Goal: Task Accomplishment & Management: Manage account settings

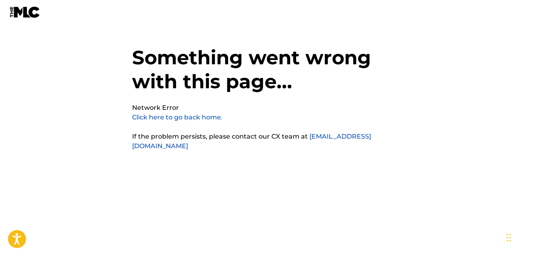
click at [177, 119] on link "Click here to go back home." at bounding box center [177, 118] width 90 height 8
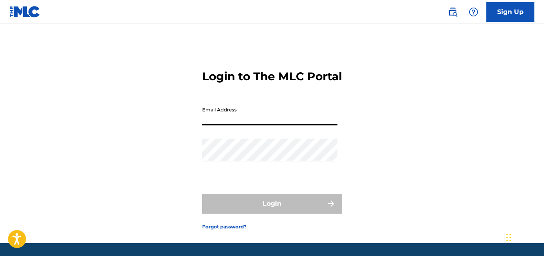
click at [264, 126] on input "Email Address" at bounding box center [269, 114] width 135 height 23
type input "yunezmusic@gmail.com"
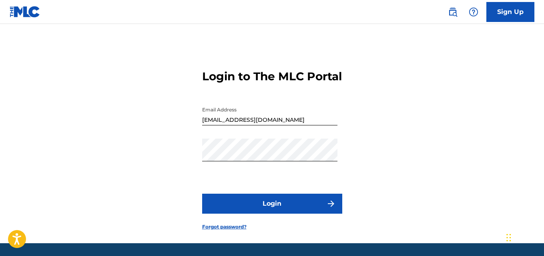
click at [269, 214] on button "Login" at bounding box center [272, 204] width 140 height 20
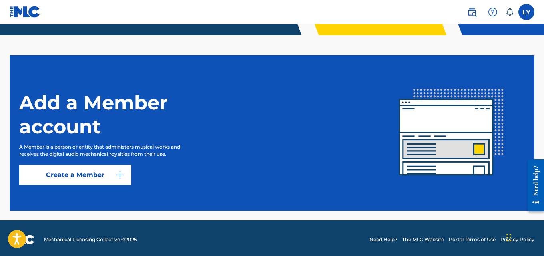
scroll to position [202, 0]
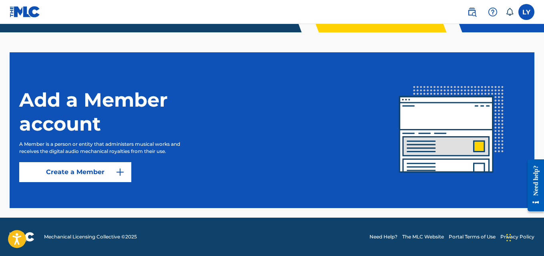
click at [118, 174] on img "submit" at bounding box center [120, 173] width 10 height 10
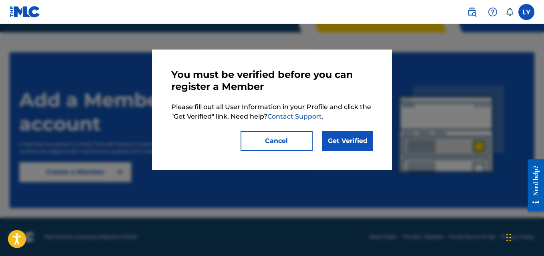
click at [297, 141] on button "Cancel" at bounding box center [276, 141] width 72 height 20
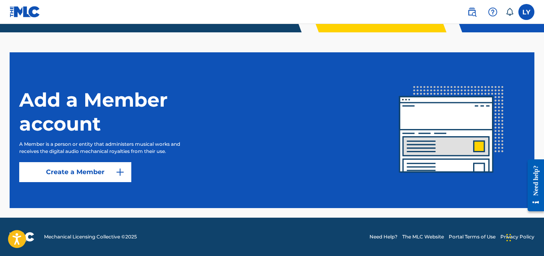
click at [537, 186] on div "Need help?" at bounding box center [535, 180] width 11 height 30
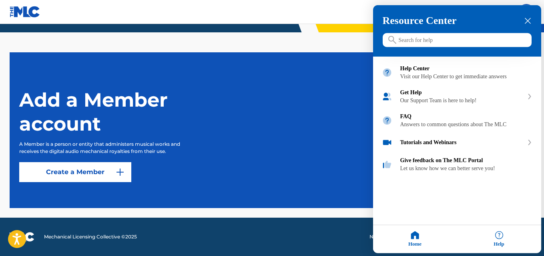
click at [281, 154] on div at bounding box center [272, 128] width 544 height 256
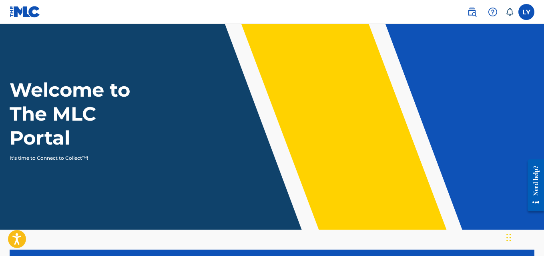
scroll to position [0, 0]
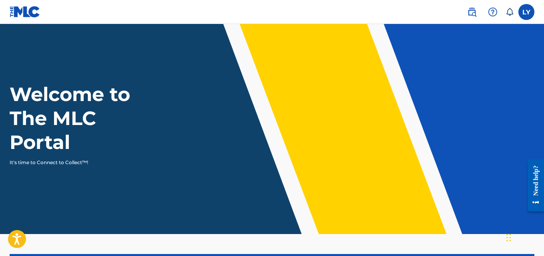
click at [526, 10] on label at bounding box center [526, 12] width 16 height 16
click at [526, 12] on input "LY Luis Yunez yunezmusic@gmail.com Notification Preferences Profile Log out" at bounding box center [526, 12] width 0 height 0
click at [526, 10] on div "LY LY Luis Yunez yunezmusic@gmail.com Notification Preferences Profile Log out" at bounding box center [526, 12] width 16 height 16
click at [508, 10] on icon at bounding box center [509, 12] width 7 height 8
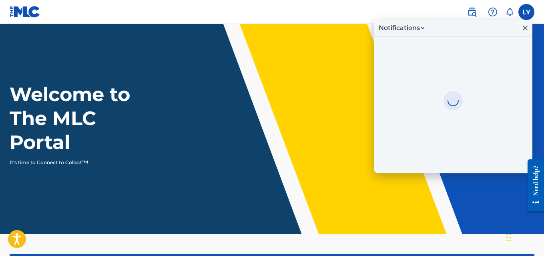
click at [508, 10] on icon at bounding box center [509, 12] width 7 height 8
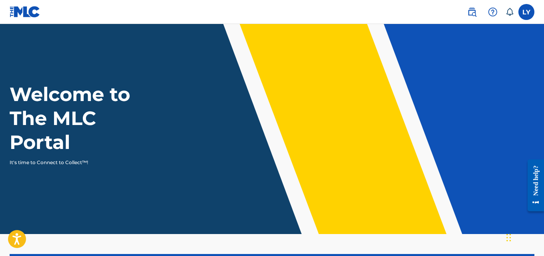
click at [490, 8] on img at bounding box center [493, 12] width 10 height 10
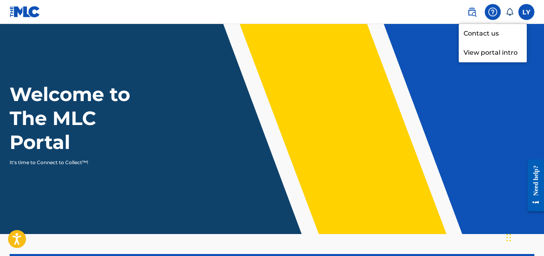
click at [490, 8] on img at bounding box center [493, 12] width 10 height 10
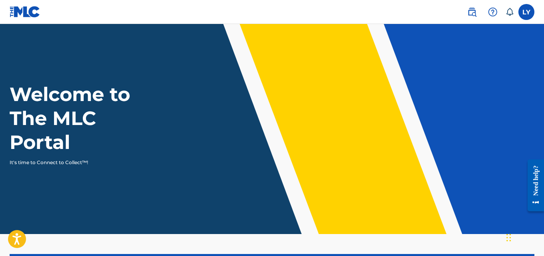
click at [474, 11] on img at bounding box center [472, 12] width 10 height 10
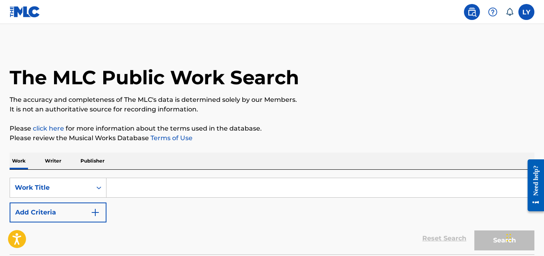
click at [524, 14] on label at bounding box center [526, 12] width 16 height 16
click at [526, 12] on input "LY Luis Yunez yunezmusic@gmail.com Notification Preferences Profile Log out" at bounding box center [526, 12] width 0 height 0
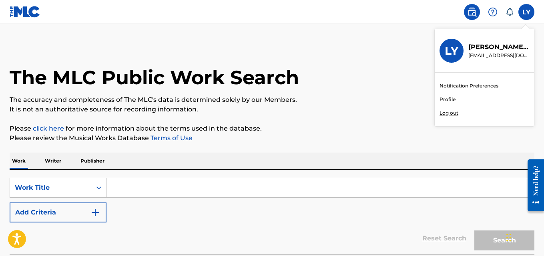
click at [26, 10] on img at bounding box center [25, 12] width 31 height 12
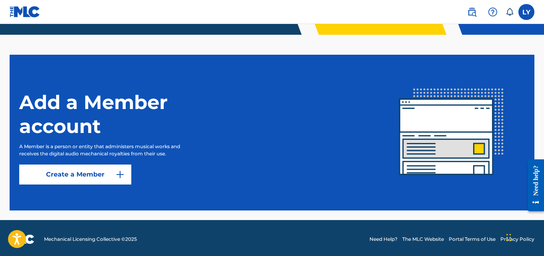
scroll to position [202, 0]
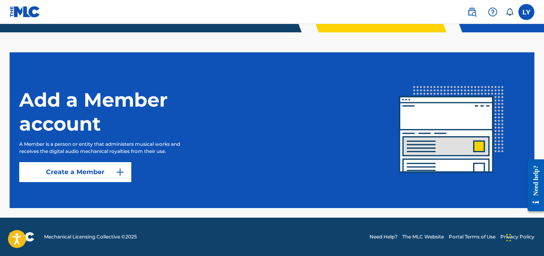
click at [117, 172] on img "submit" at bounding box center [120, 173] width 10 height 10
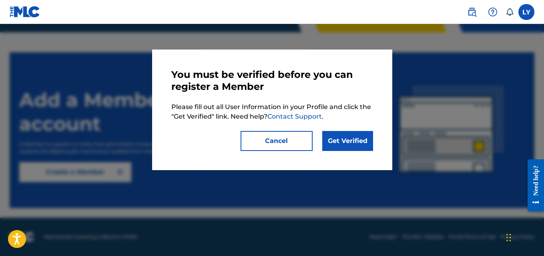
click at [345, 139] on link "Get Verified" at bounding box center [347, 141] width 51 height 20
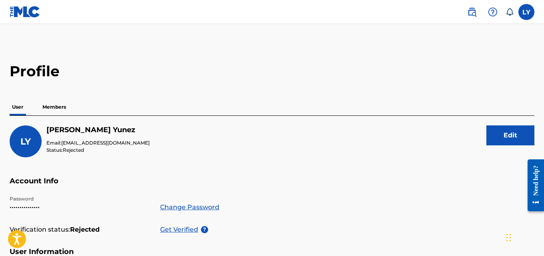
scroll to position [0, 0]
click at [57, 106] on p "Members" at bounding box center [54, 106] width 28 height 17
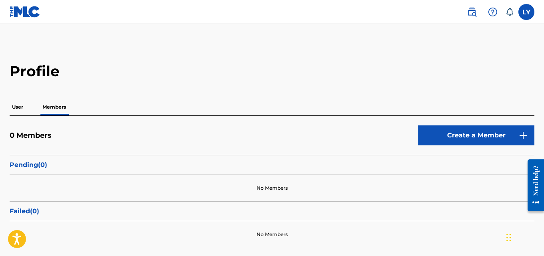
click at [23, 106] on p "User" at bounding box center [18, 107] width 16 height 17
